Goal: Task Accomplishment & Management: Manage account settings

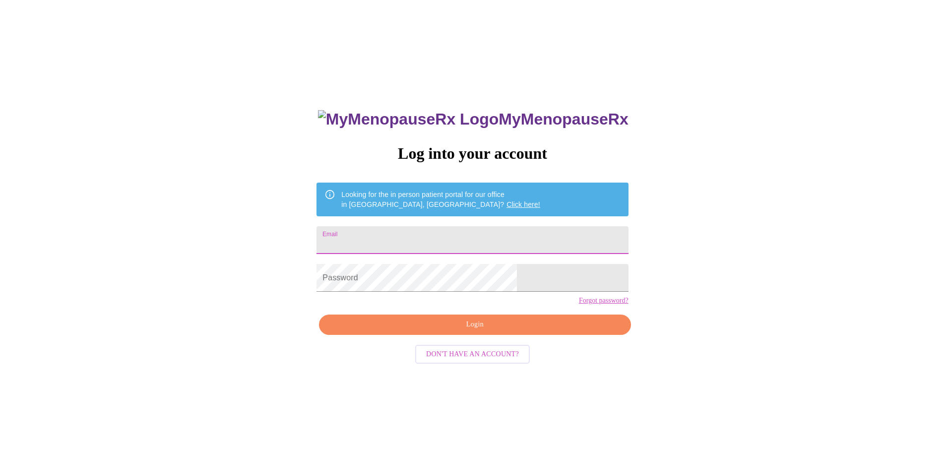
click at [456, 236] on input "Email" at bounding box center [473, 240] width 312 height 28
type input "[EMAIL_ADDRESS][DOMAIN_NAME]"
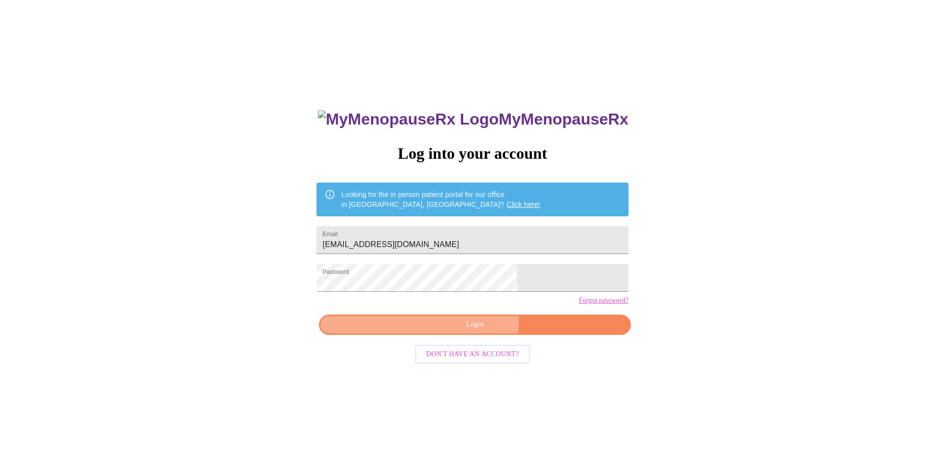
click at [449, 331] on span "Login" at bounding box center [475, 325] width 289 height 12
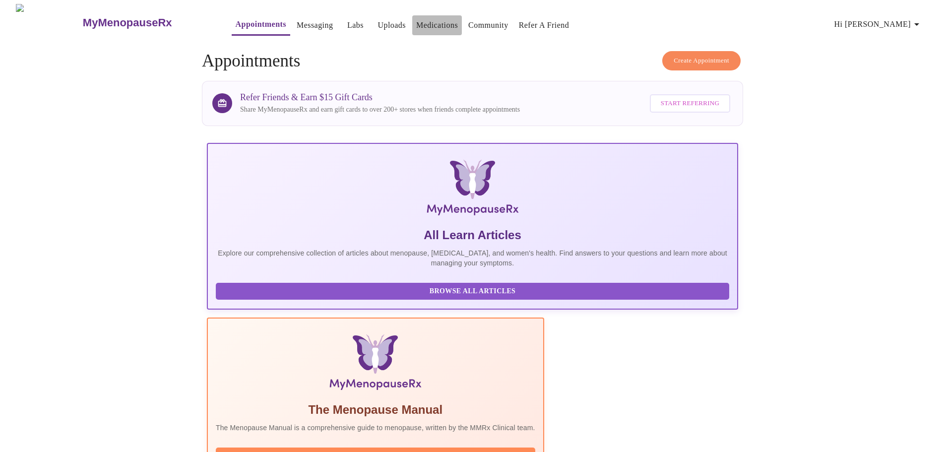
click at [416, 19] on link "Medications" at bounding box center [437, 25] width 42 height 14
